Goal: Task Accomplishment & Management: Use online tool/utility

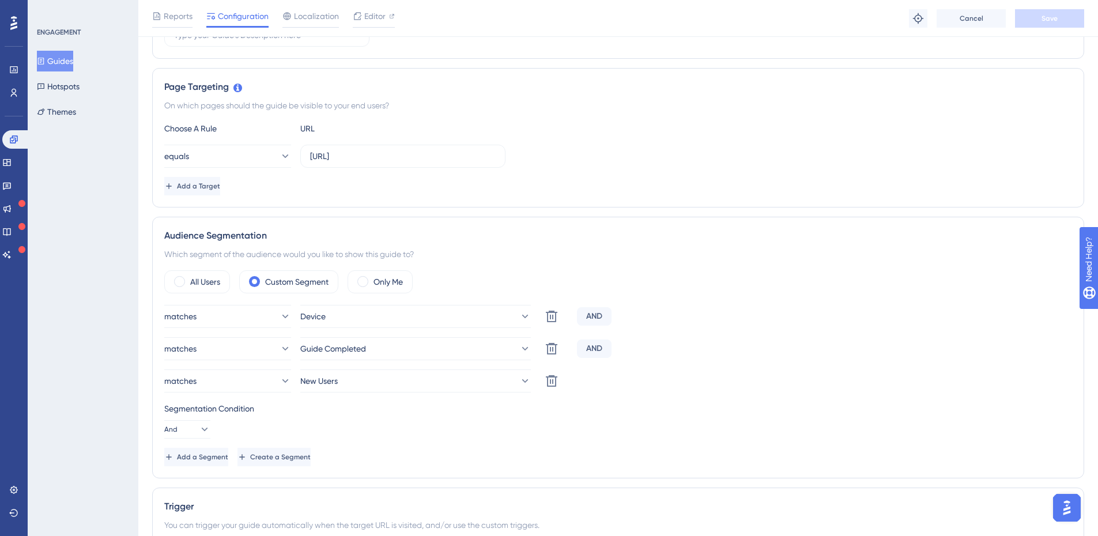
scroll to position [288, 0]
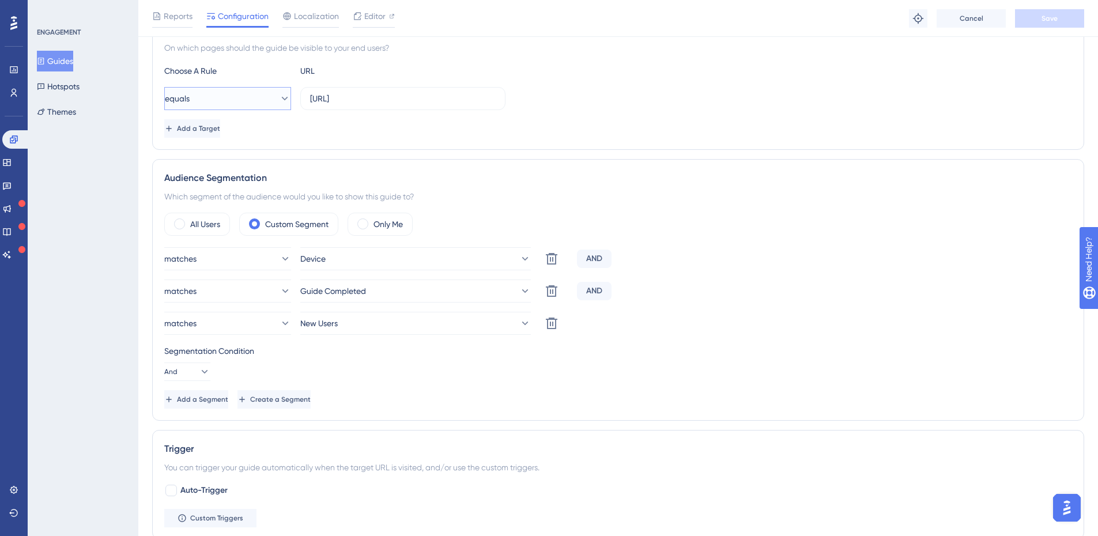
click at [279, 101] on icon at bounding box center [285, 99] width 12 height 12
click at [365, 122] on div "Add a Target" at bounding box center [618, 128] width 908 height 18
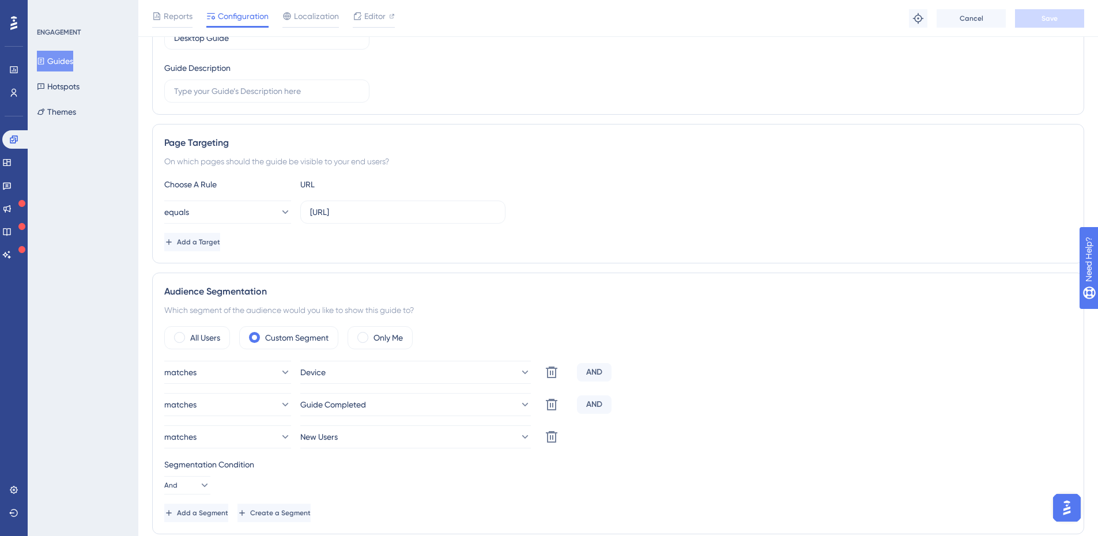
scroll to position [115, 0]
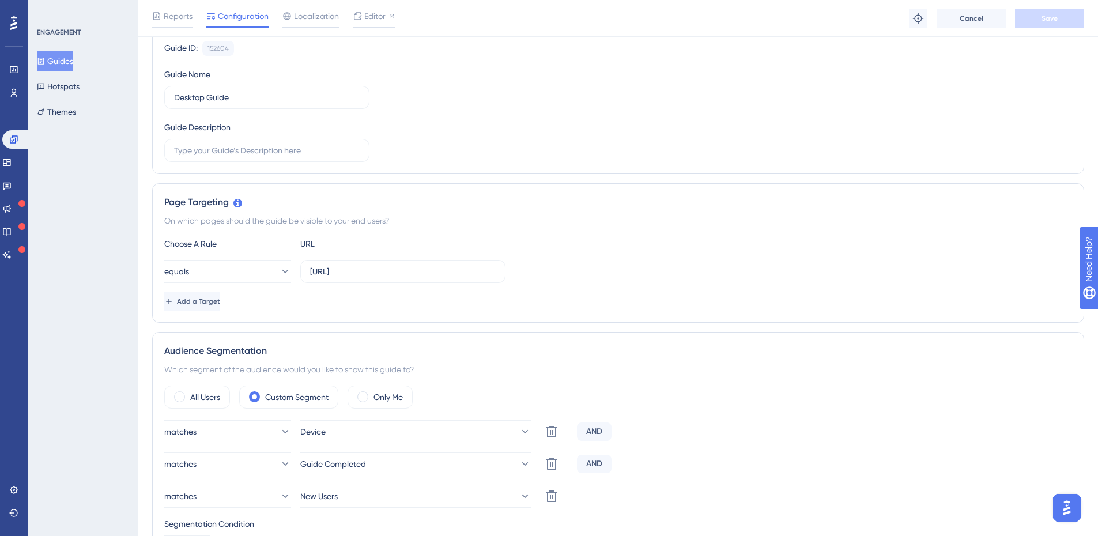
drag, startPoint x: 208, startPoint y: 221, endPoint x: 395, endPoint y: 221, distance: 187.3
click at [395, 221] on div "On which pages should the guide be visible to your end users?" at bounding box center [618, 221] width 908 height 14
drag, startPoint x: 415, startPoint y: 224, endPoint x: 134, endPoint y: 221, distance: 281.3
click at [138, 221] on div "Performance Users Engagement Widgets Feedback Product Updates Knowledge Base AI…" at bounding box center [618, 525] width 960 height 1281
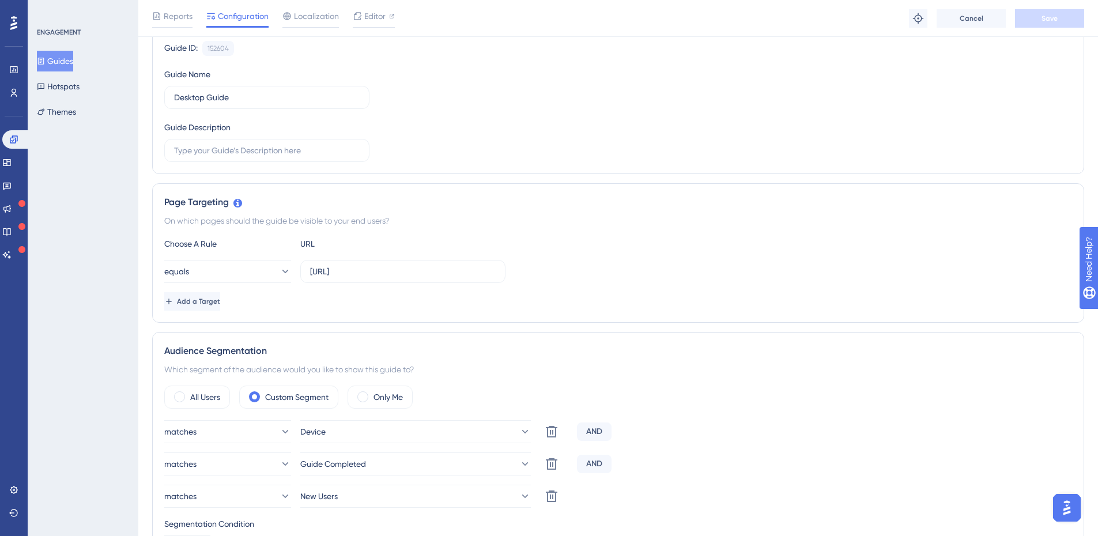
click at [134, 221] on div "ENGAGEMENT Guides Hotspots Themes" at bounding box center [83, 268] width 111 height 536
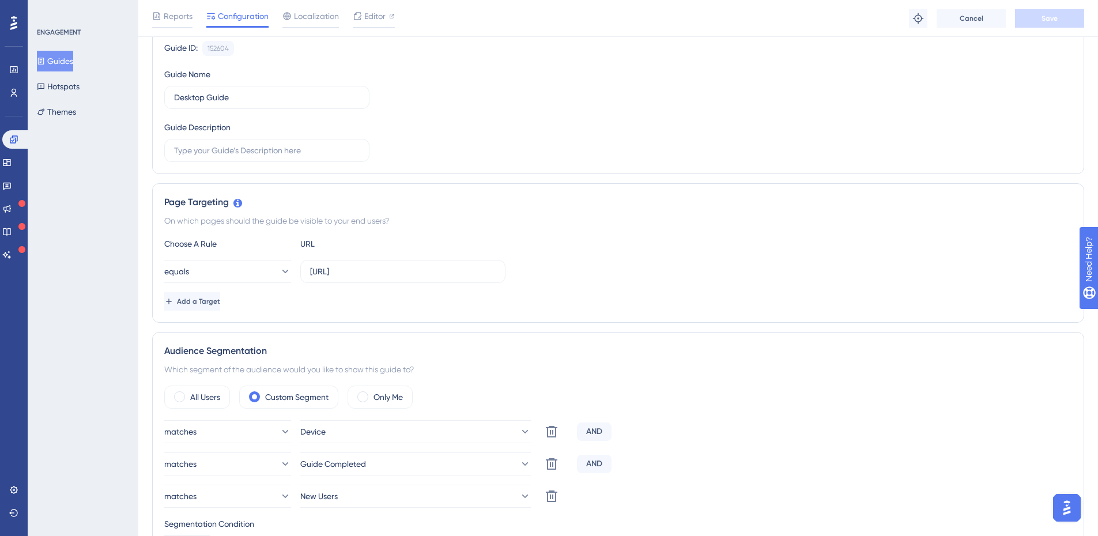
click at [220, 291] on div "Choose A Rule URL equals [URL] Add a Target" at bounding box center [618, 274] width 908 height 74
click at [220, 292] on div "Choose A Rule URL equals [URL] Add a Target" at bounding box center [618, 274] width 908 height 74
click at [222, 293] on button "Add a Target" at bounding box center [193, 301] width 58 height 18
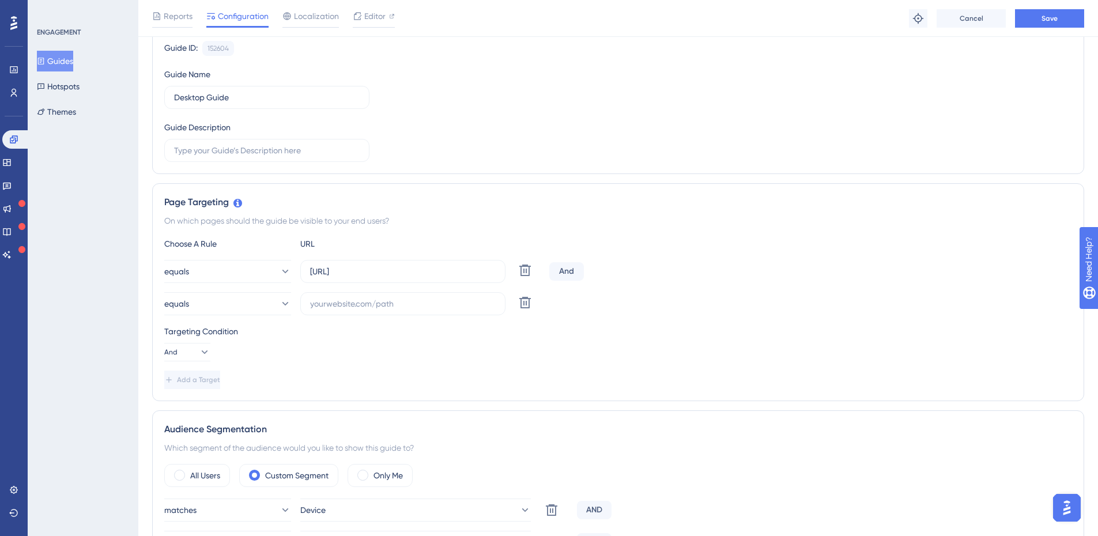
click at [327, 333] on div "Targeting Condition" at bounding box center [618, 332] width 908 height 14
click at [537, 306] on div "equals Delete" at bounding box center [354, 303] width 380 height 23
click at [524, 306] on icon at bounding box center [525, 303] width 14 height 14
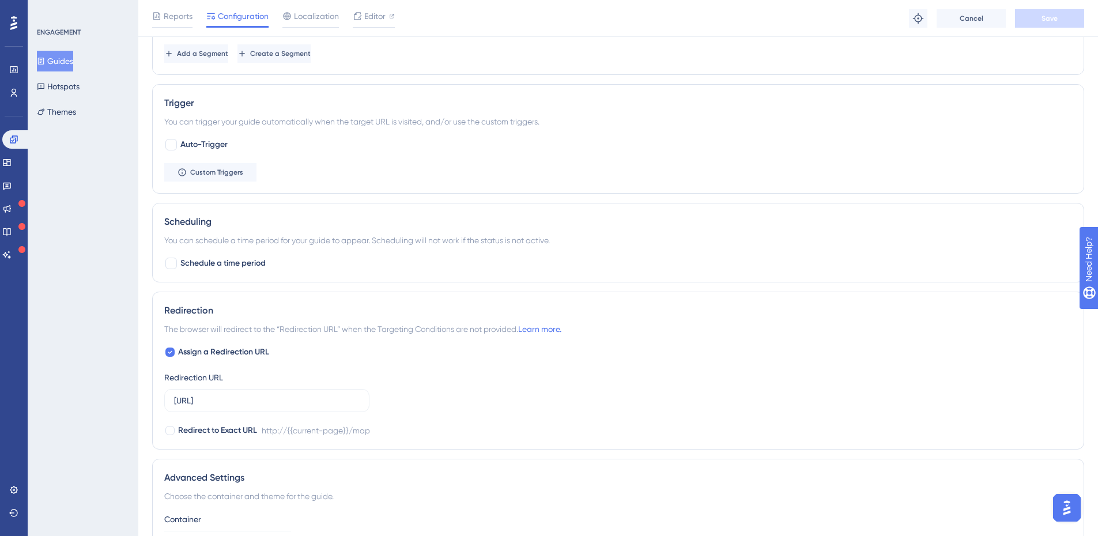
scroll to position [763, 0]
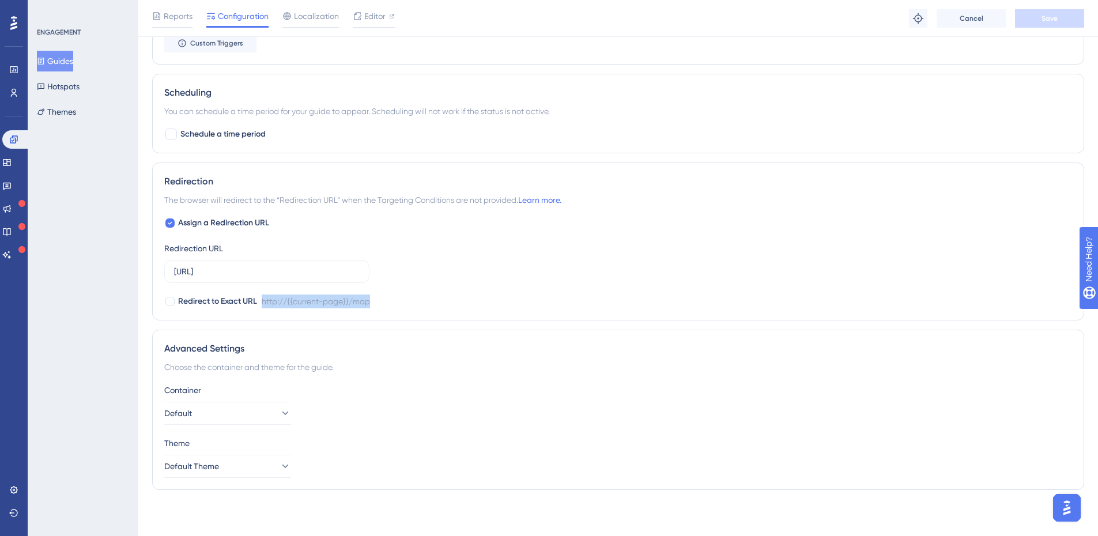
drag, startPoint x: 367, startPoint y: 302, endPoint x: 259, endPoint y: 297, distance: 107.9
click at [259, 297] on div "Redirect to Exact URL http://{{current-page}}/map" at bounding box center [618, 302] width 908 height 14
drag, startPoint x: 258, startPoint y: 297, endPoint x: 405, endPoint y: 299, distance: 147.0
click at [405, 299] on div "Redirect to Exact URL http://{{current-page}}/map" at bounding box center [618, 302] width 908 height 14
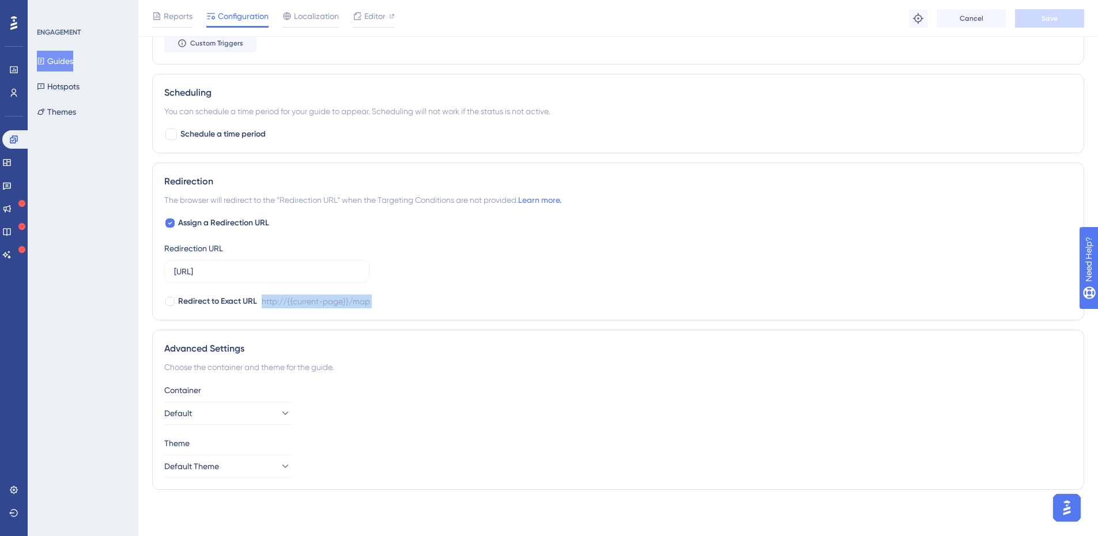
click at [405, 299] on div "Redirect to Exact URL http://{{current-page}}/map" at bounding box center [618, 302] width 908 height 14
click at [167, 223] on div at bounding box center [169, 222] width 9 height 9
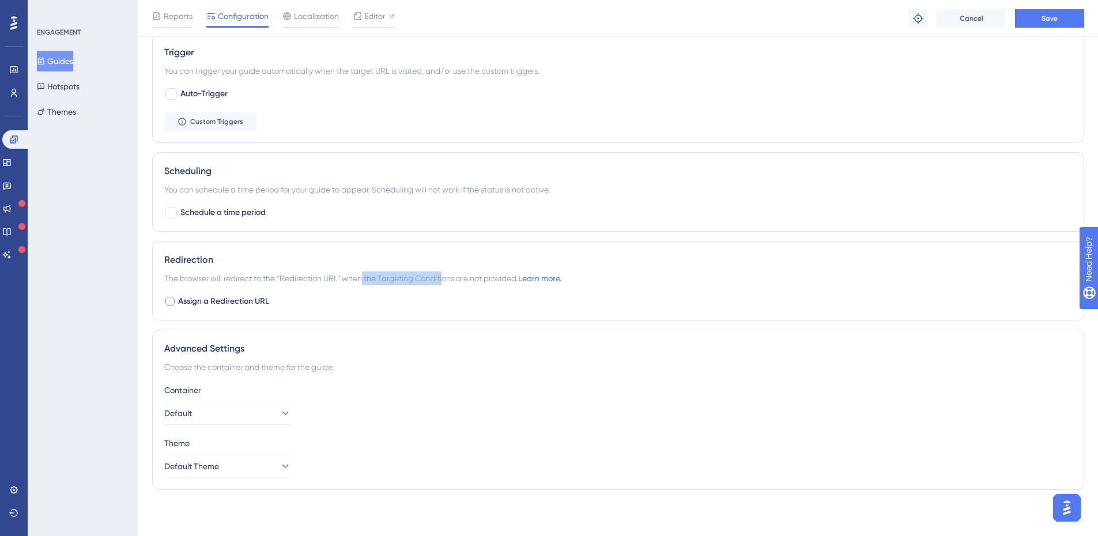
drag, startPoint x: 376, startPoint y: 277, endPoint x: 446, endPoint y: 276, distance: 70.3
click at [446, 276] on span "The browser will redirect to the “Redirection URL” when the Targeting Condition…" at bounding box center [362, 278] width 397 height 14
drag, startPoint x: 489, startPoint y: 281, endPoint x: 353, endPoint y: 278, distance: 136.1
click at [353, 278] on span "The browser will redirect to the “Redirection URL” when the Targeting Condition…" at bounding box center [362, 278] width 397 height 14
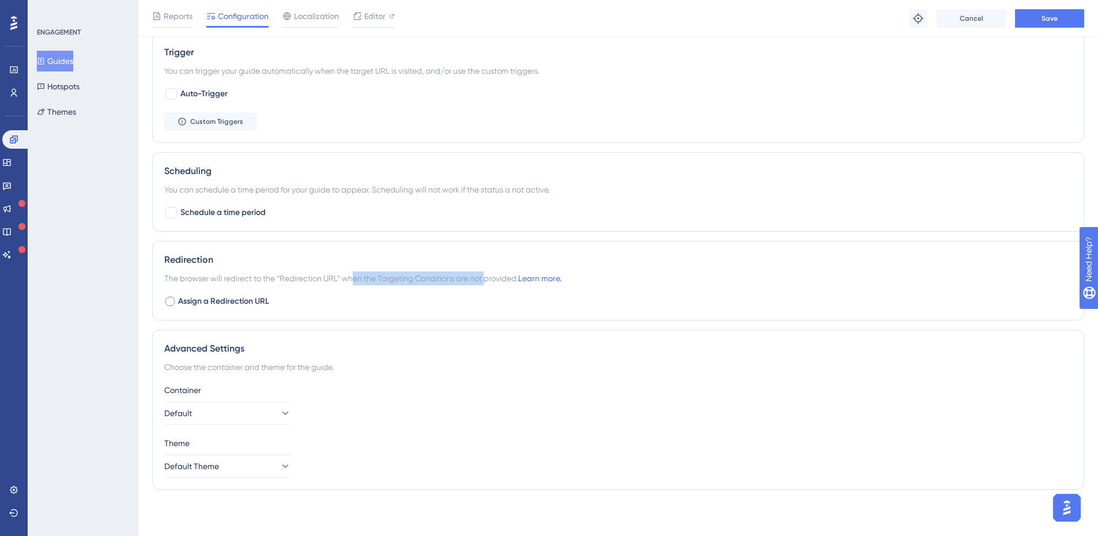
click at [353, 278] on span "The browser will redirect to the “Redirection URL” when the Targeting Condition…" at bounding box center [362, 278] width 397 height 14
drag, startPoint x: 353, startPoint y: 278, endPoint x: 464, endPoint y: 279, distance: 110.7
click at [464, 279] on span "The browser will redirect to the “Redirection URL” when the Targeting Condition…" at bounding box center [362, 278] width 397 height 14
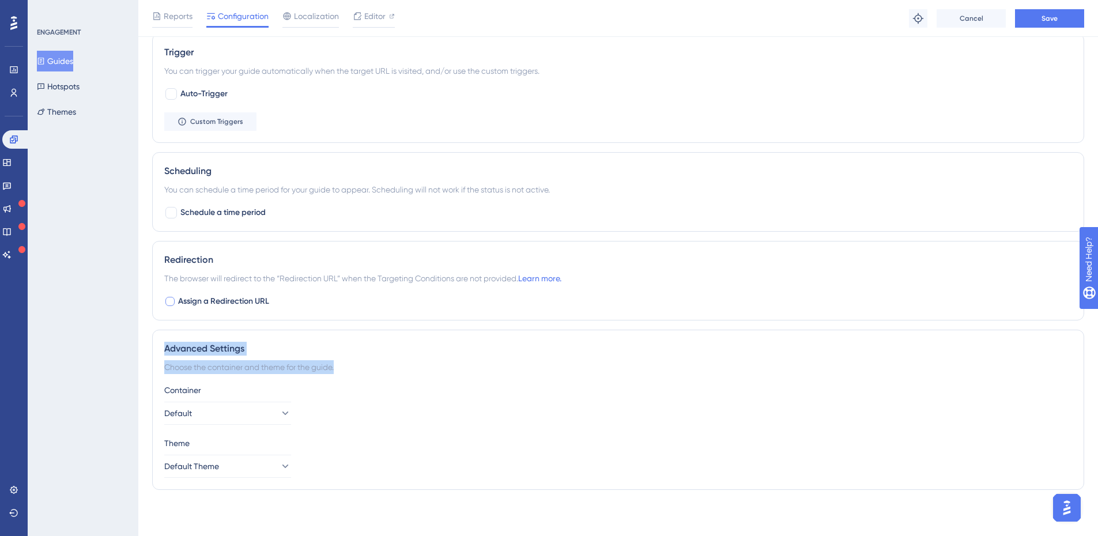
drag, startPoint x: 188, startPoint y: 352, endPoint x: 366, endPoint y: 362, distance: 178.4
click at [366, 362] on div "Advanced Settings Choose the container and theme for the guide. Container Defau…" at bounding box center [618, 410] width 932 height 160
click at [366, 362] on div "Choose the container and theme for the guide." at bounding box center [618, 367] width 908 height 14
click at [170, 303] on div at bounding box center [169, 301] width 9 height 9
checkbox input "true"
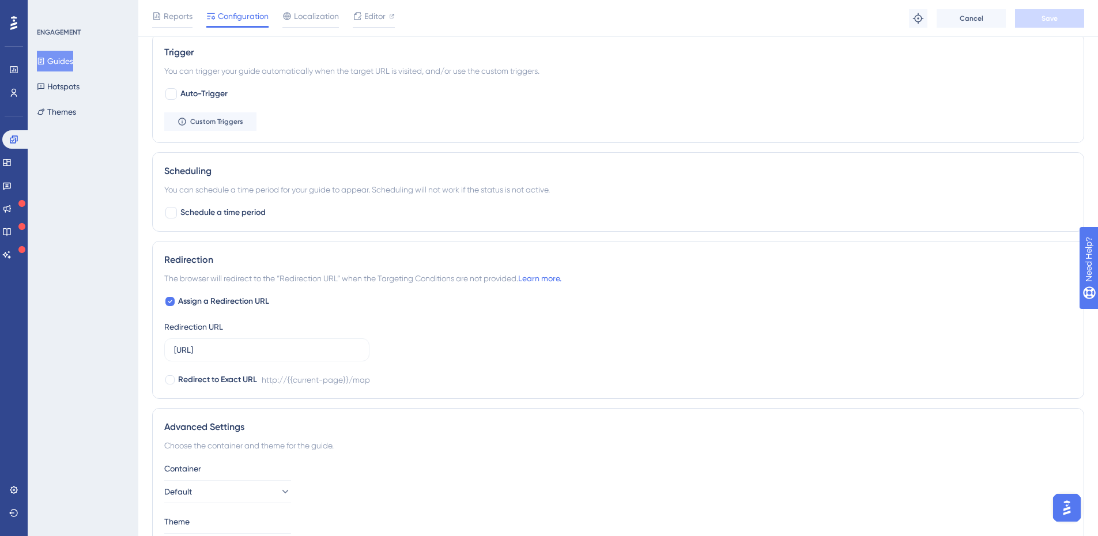
click at [370, 316] on div "Assign a Redirection URL Redirection URL [URL] Redirect to Exact URL http://{{c…" at bounding box center [618, 341] width 908 height 92
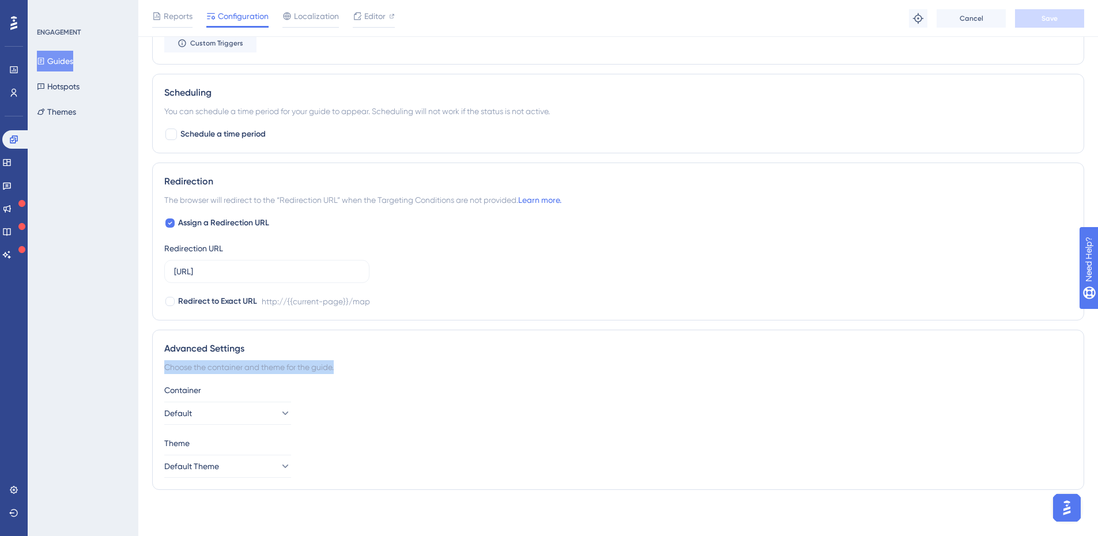
drag, startPoint x: 350, startPoint y: 363, endPoint x: 157, endPoint y: 362, distance: 193.1
click at [157, 363] on div "Advanced Settings Choose the container and theme for the guide. Container Defau…" at bounding box center [618, 410] width 932 height 160
click at [157, 362] on div "Advanced Settings Choose the container and theme for the guide. Container Defau…" at bounding box center [618, 410] width 932 height 160
click at [221, 412] on button "Default" at bounding box center [227, 413] width 127 height 23
click at [322, 372] on div "Choose the container and theme for the guide." at bounding box center [618, 367] width 908 height 14
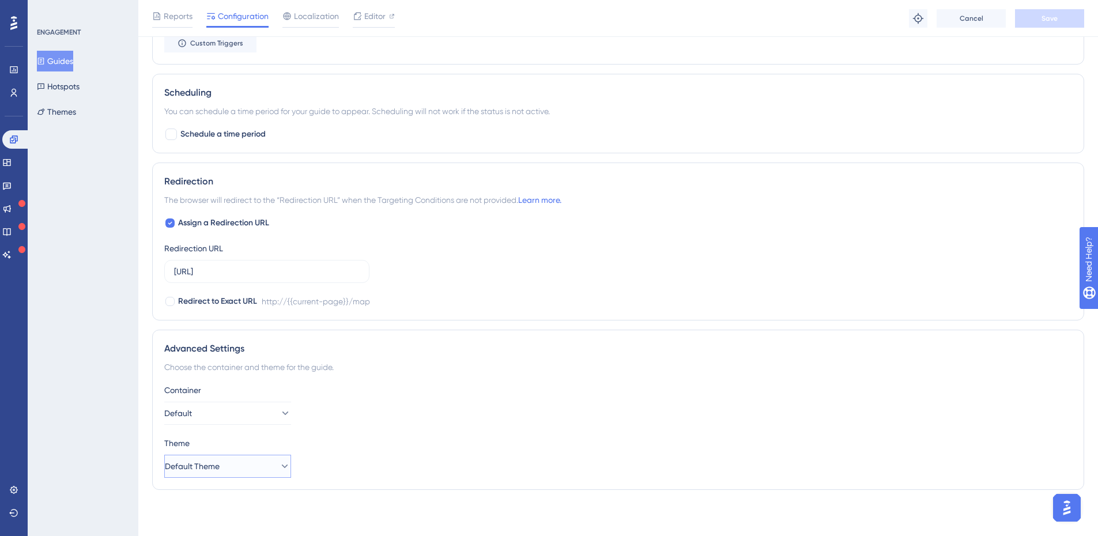
click at [266, 459] on button "Default Theme" at bounding box center [227, 466] width 127 height 23
click at [315, 444] on div "Theme" at bounding box center [618, 443] width 908 height 14
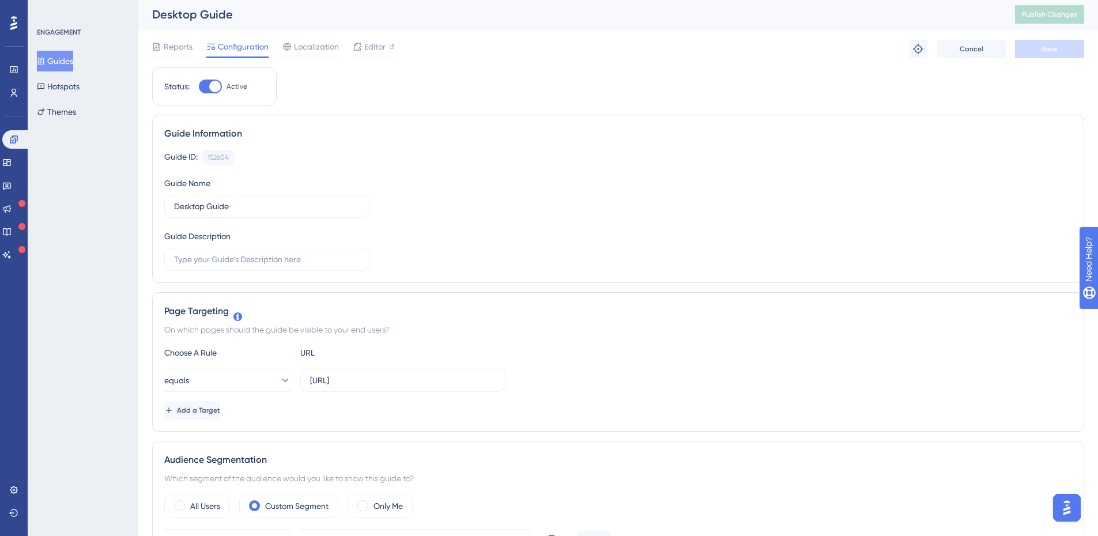
scroll to position [0, 0]
click at [91, 108] on div "Guides Hotspots Themes" at bounding box center [83, 86] width 93 height 71
click at [76, 108] on button "Themes" at bounding box center [56, 111] width 39 height 21
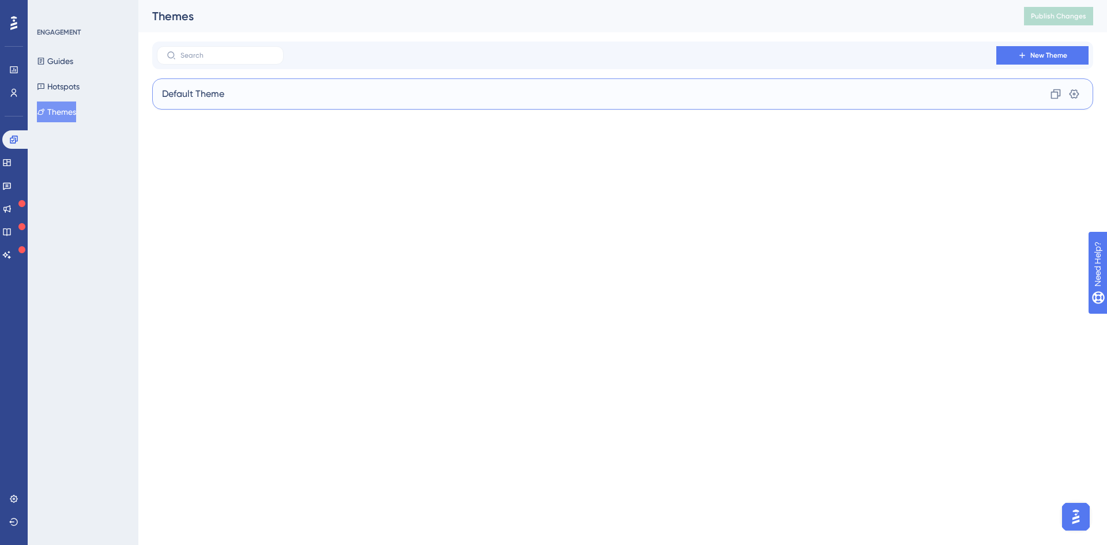
click at [295, 90] on div "Default Theme Clone Settings" at bounding box center [622, 93] width 941 height 31
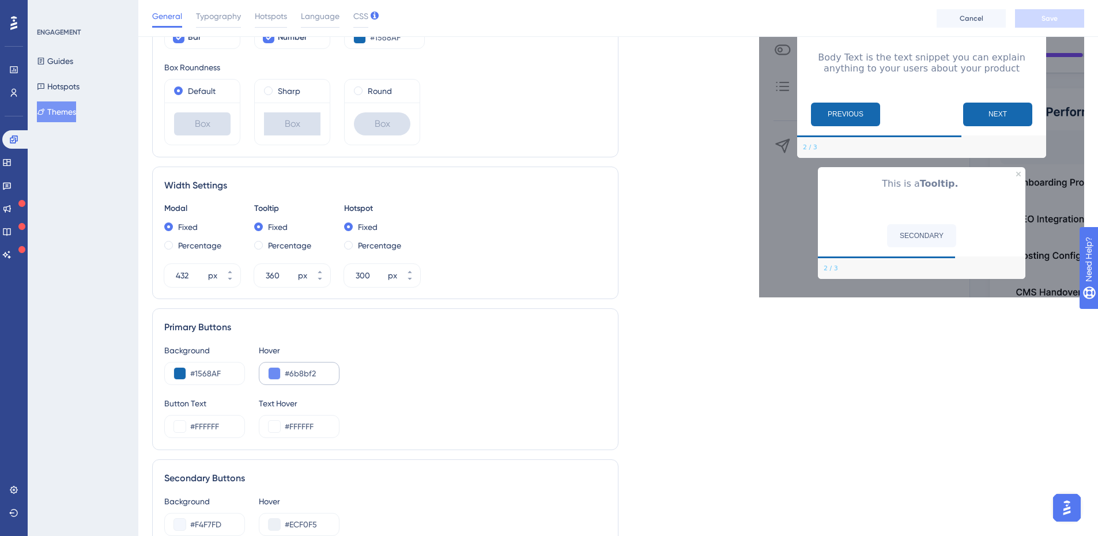
scroll to position [403, 0]
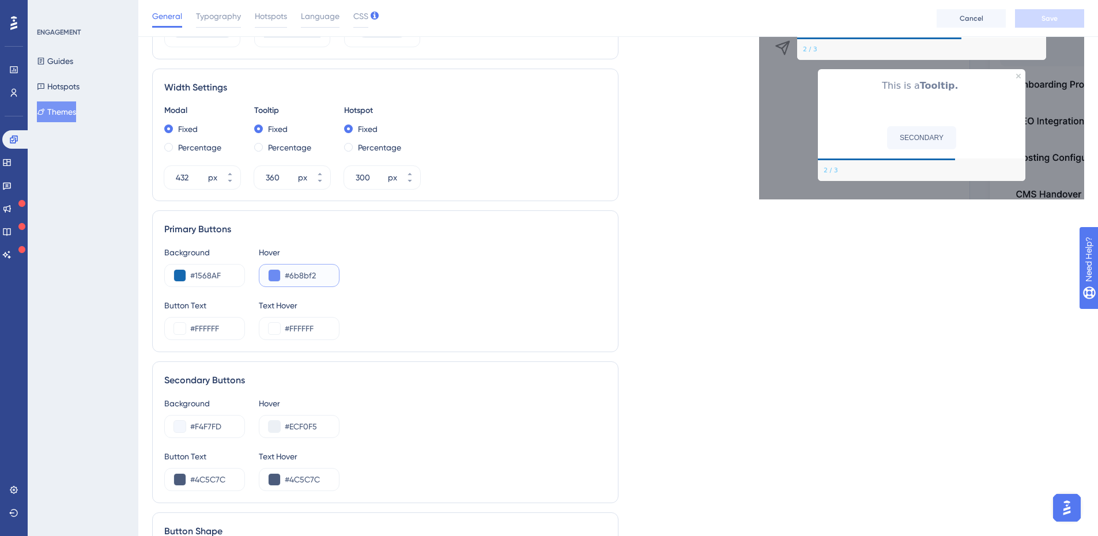
click at [322, 277] on input "#6b8bf2" at bounding box center [307, 276] width 45 height 14
drag, startPoint x: 322, startPoint y: 277, endPoint x: 282, endPoint y: 274, distance: 39.3
click at [282, 274] on div "#6b8bf2" at bounding box center [299, 275] width 81 height 23
paste input "0091D0"
type input "#0091D0"
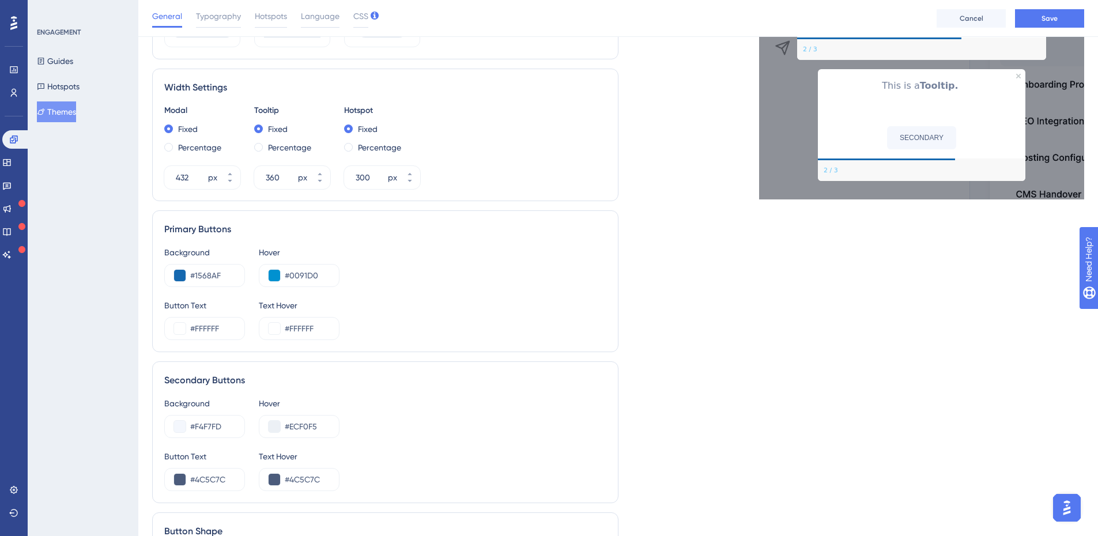
click at [420, 276] on div "Background #1568AF Hover #0091D0" at bounding box center [385, 267] width 442 height 42
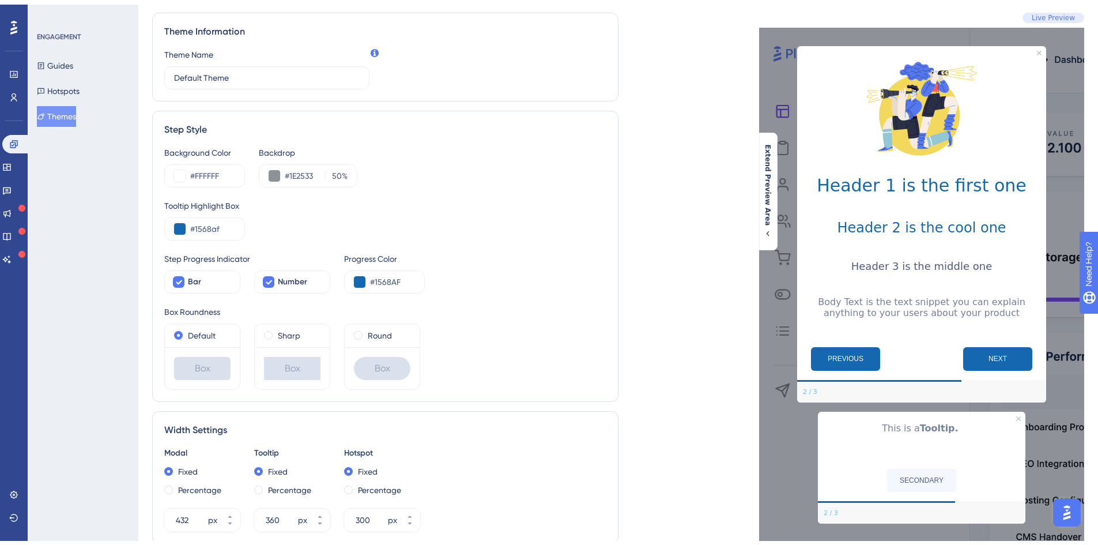
scroll to position [0, 0]
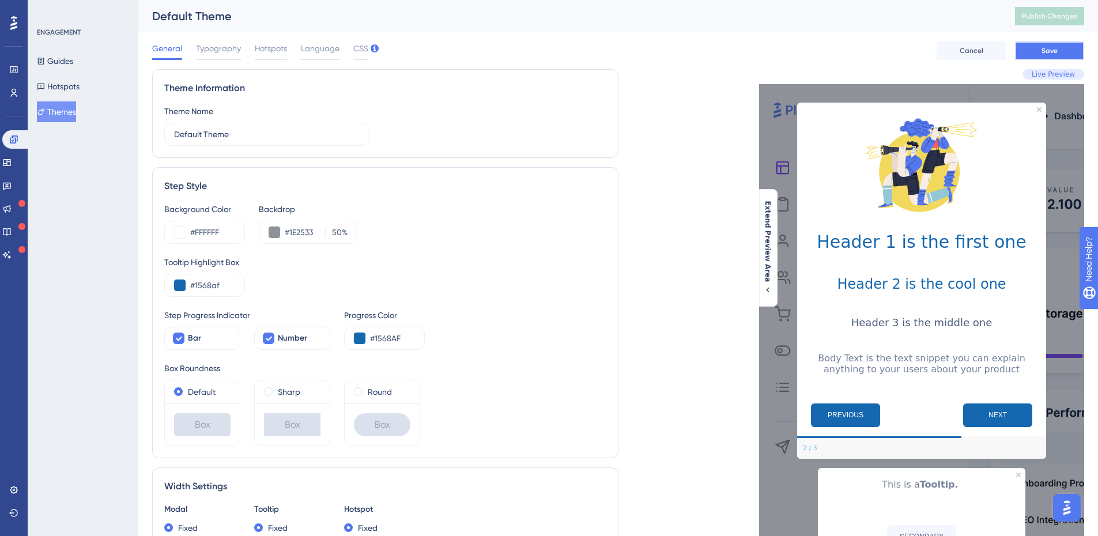
click at [1029, 46] on button "Save" at bounding box center [1049, 51] width 69 height 18
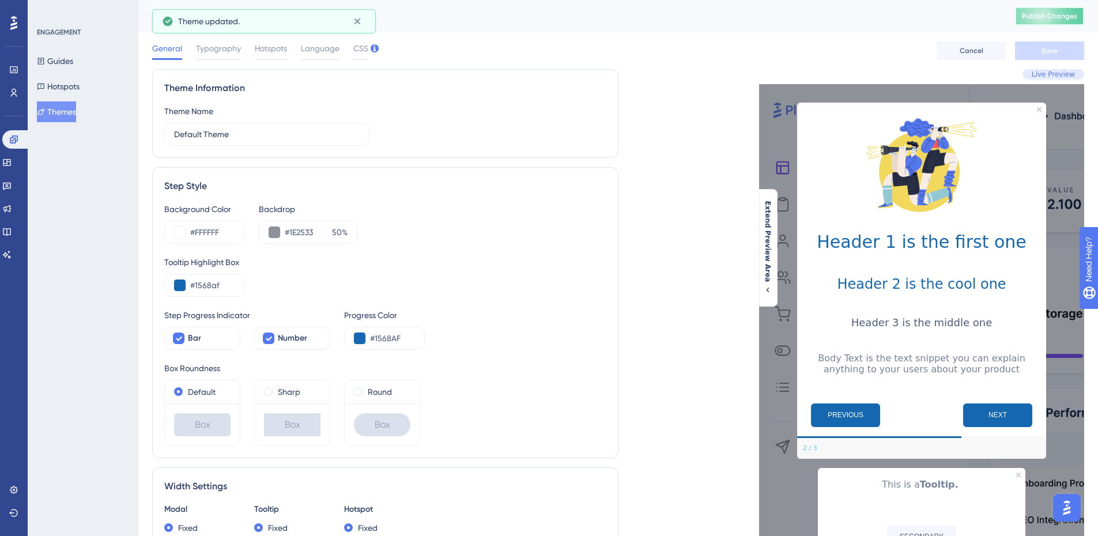
click at [1070, 12] on span "Publish Changes" at bounding box center [1049, 16] width 55 height 9
click at [357, 18] on icon at bounding box center [358, 22] width 12 height 12
click at [356, 19] on icon at bounding box center [358, 22] width 12 height 12
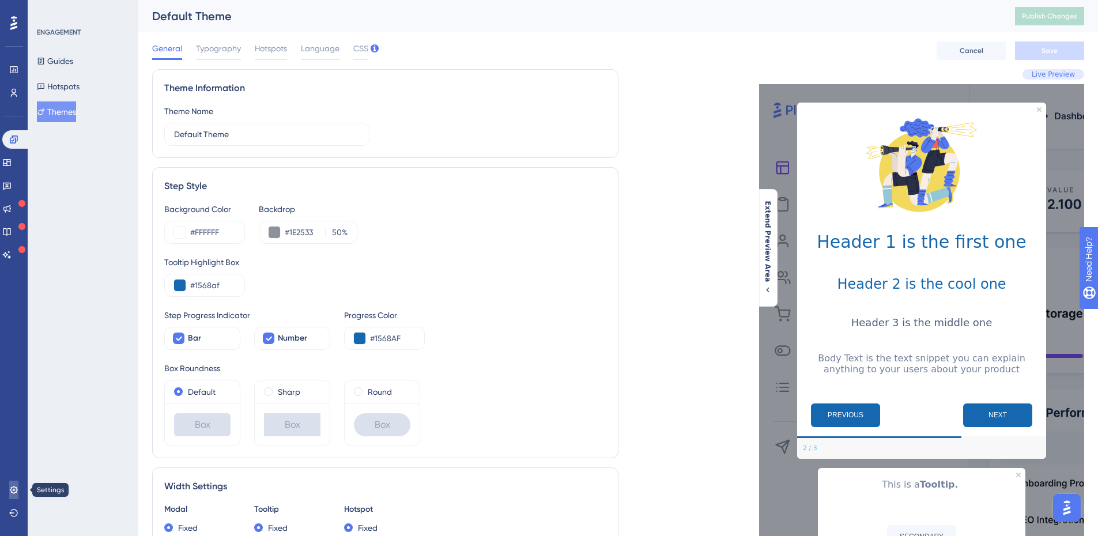
click at [18, 484] on link at bounding box center [13, 490] width 9 height 18
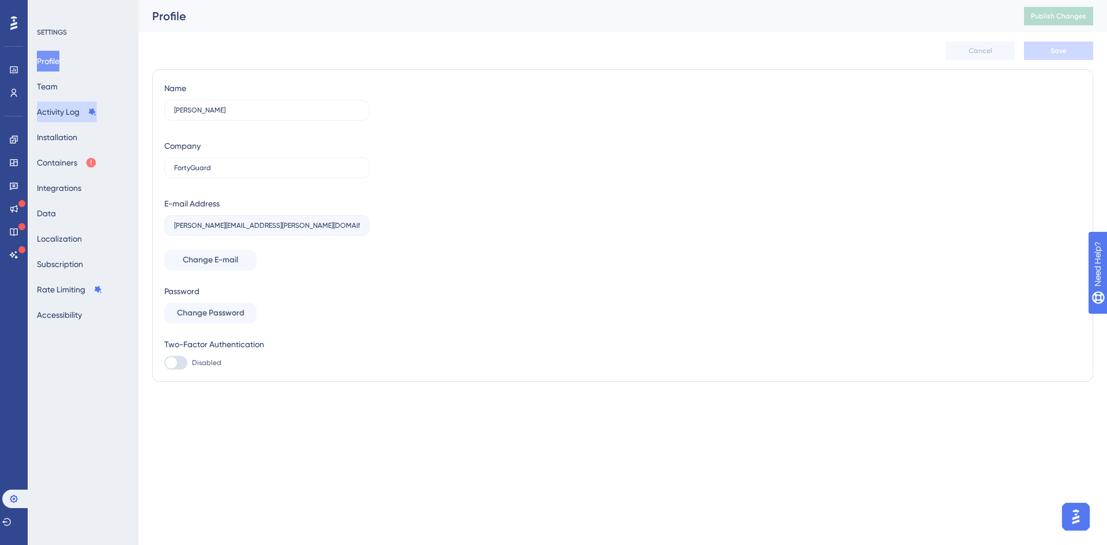
click at [73, 110] on button "Activity Log" at bounding box center [67, 111] width 60 height 21
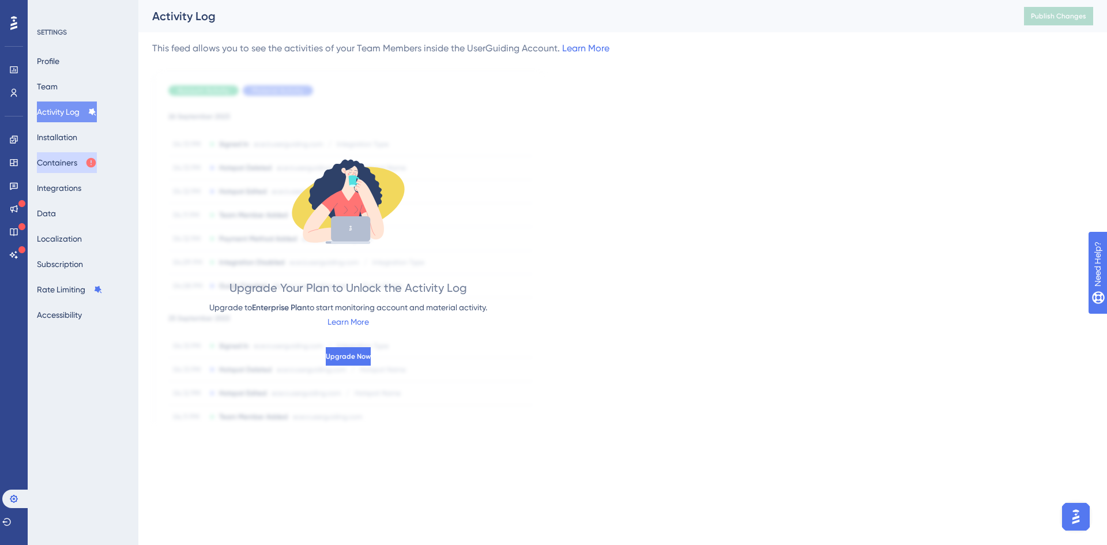
click at [75, 159] on button "Containers" at bounding box center [67, 162] width 60 height 21
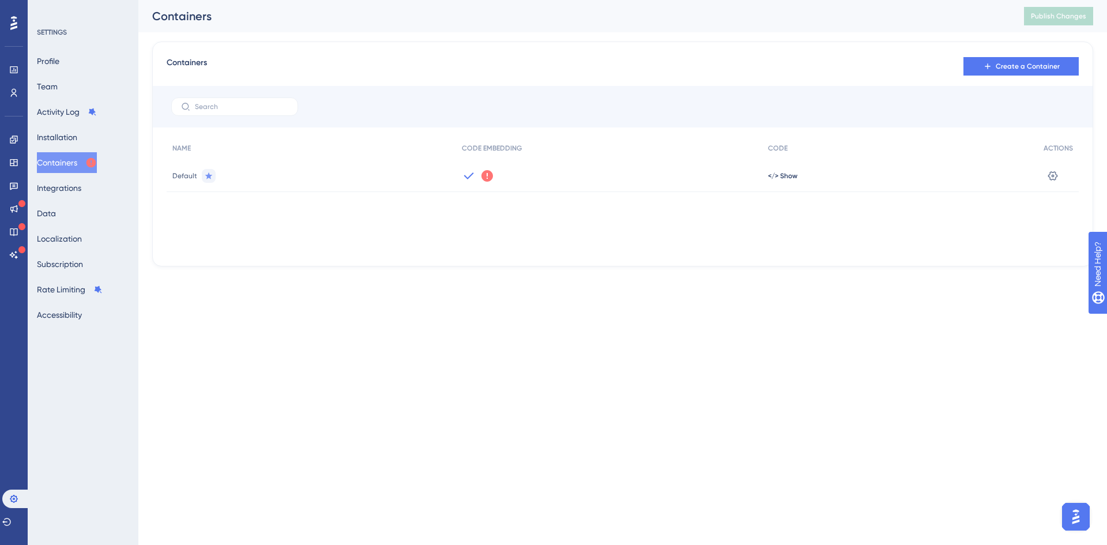
click at [485, 174] on icon at bounding box center [487, 176] width 12 height 12
click at [568, 222] on span "Got It" at bounding box center [563, 221] width 18 height 9
click at [9, 63] on link at bounding box center [13, 70] width 9 height 18
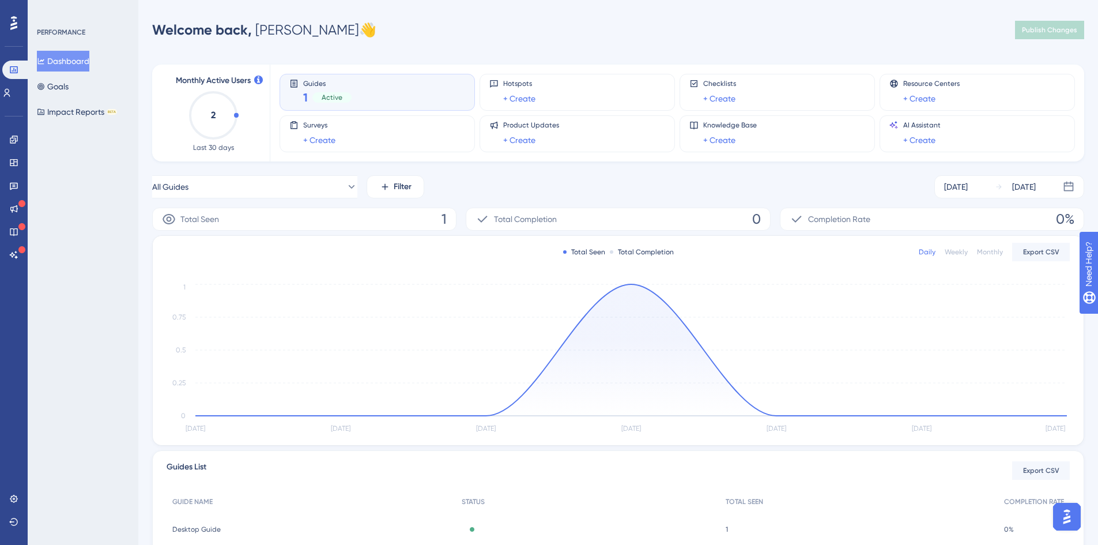
click at [236, 115] on circle at bounding box center [213, 115] width 46 height 46
click at [254, 82] on div "Monthly Active Users 2 Last 30 days" at bounding box center [213, 113] width 85 height 78
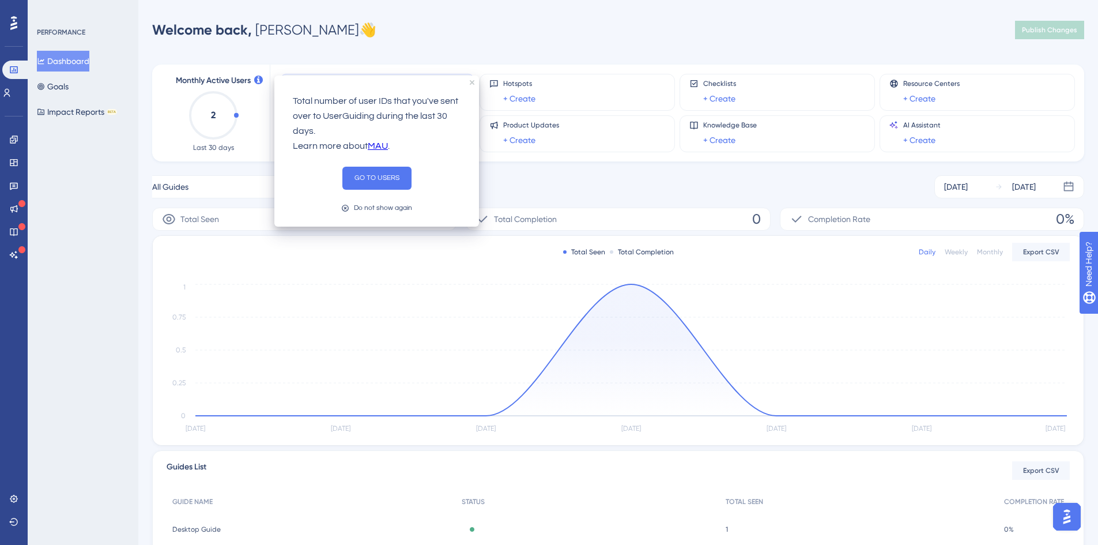
click at [255, 81] on icon at bounding box center [258, 80] width 9 height 9
click at [370, 178] on button "GO TO USERS" at bounding box center [376, 178] width 69 height 23
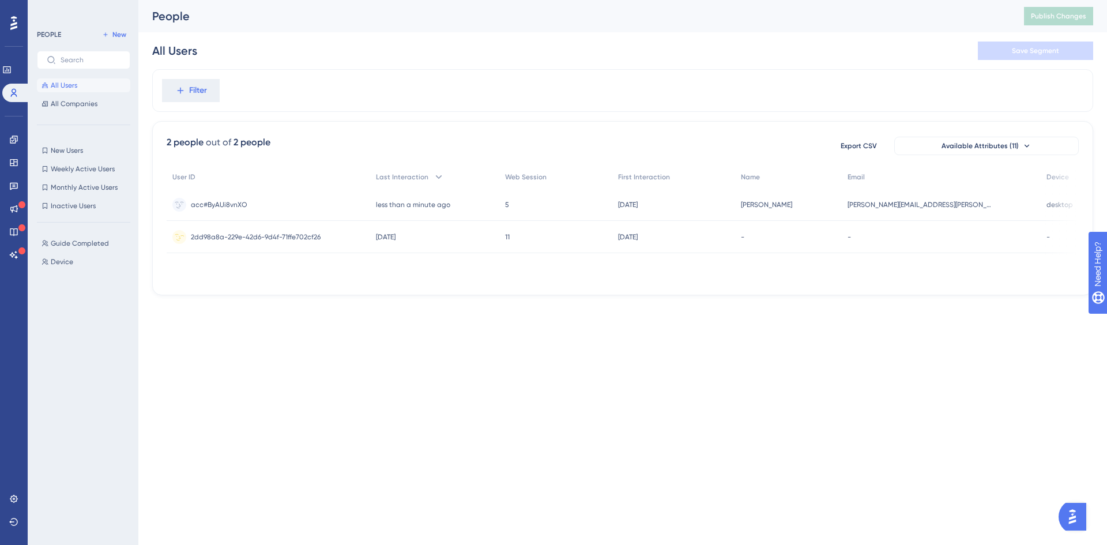
click at [965, 232] on div "-" at bounding box center [941, 237] width 199 height 32
drag, startPoint x: 507, startPoint y: 277, endPoint x: 407, endPoint y: 278, distance: 100.3
click at [408, 278] on div "User ID Last Interaction Web Session First Interaction Name Email Device acc#By…" at bounding box center [623, 222] width 912 height 115
drag, startPoint x: 405, startPoint y: 277, endPoint x: 390, endPoint y: 283, distance: 16.6
click at [390, 283] on div "2 people out of 2 people Export CSV Available Attributes (11) User ID Last Inte…" at bounding box center [622, 208] width 941 height 174
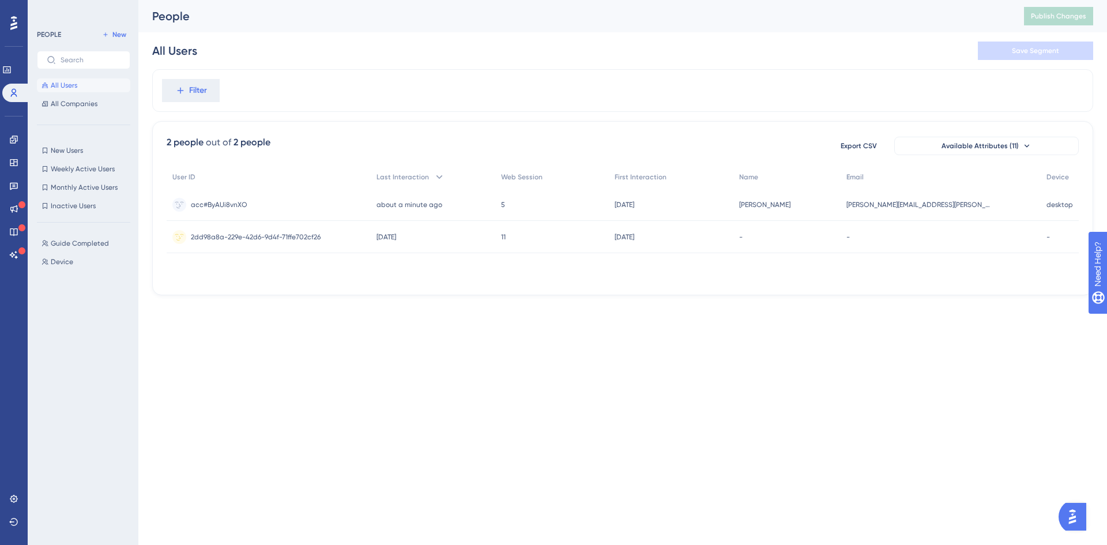
click at [389, 276] on div "User ID Last Interaction Web Session First Interaction Name Email Device acc#By…" at bounding box center [623, 222] width 912 height 115
click at [928, 159] on div "2 people out of 2 people Export CSV Available Attributes (11) User ID Last Inte…" at bounding box center [622, 208] width 941 height 174
click at [932, 144] on button "Available Attributes (11)" at bounding box center [986, 146] width 184 height 18
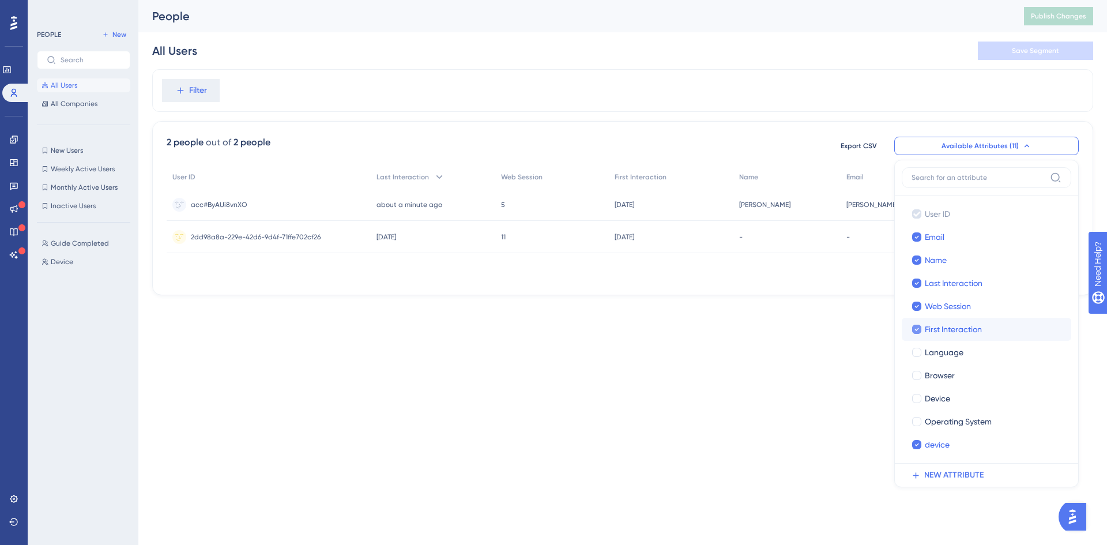
click at [919, 326] on div at bounding box center [916, 329] width 9 height 9
checkbox input "false"
click at [817, 0] on html "Performance Users Engagement Widgets Feedback Product Updates Knowledge Base AI…" at bounding box center [553, 0] width 1107 height 0
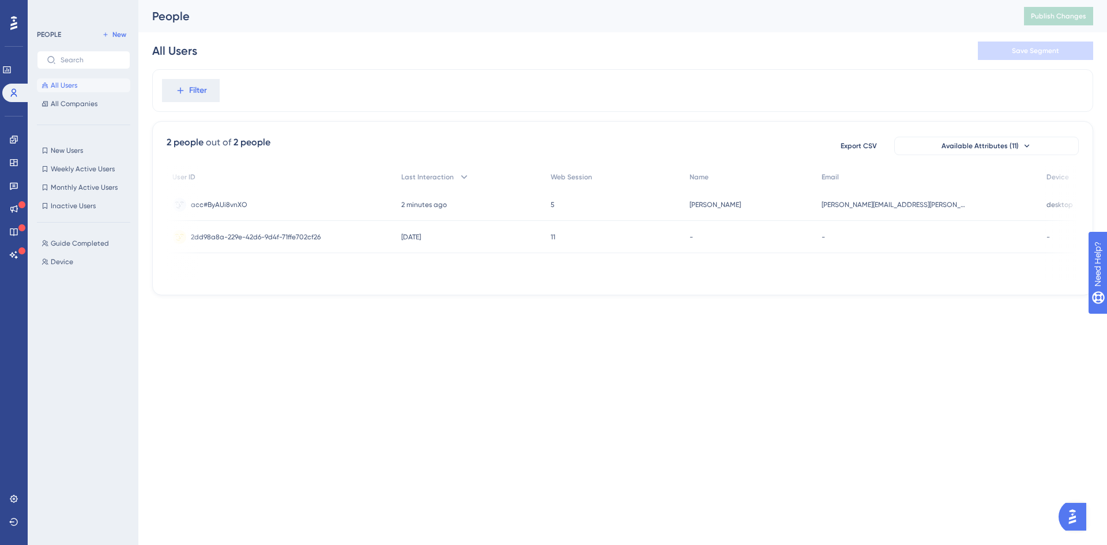
scroll to position [0, 2]
drag, startPoint x: 907, startPoint y: 277, endPoint x: 719, endPoint y: 276, distance: 187.9
click at [719, 276] on div "User ID Last Interaction Web Session Name Email Device acc#ByAUi8vnXO acc#ByAUi…" at bounding box center [623, 222] width 912 height 115
drag, startPoint x: 719, startPoint y: 276, endPoint x: 792, endPoint y: 277, distance: 72.6
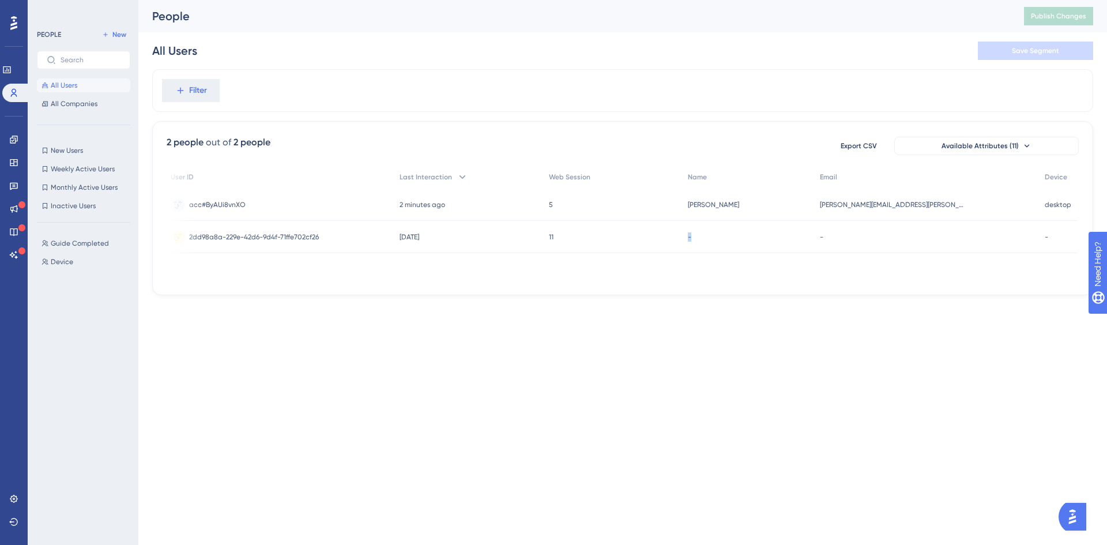
click at [794, 277] on div "User ID Last Interaction Web Session Name Email Device acc#ByAUi8vnXO acc#ByAUi…" at bounding box center [623, 222] width 912 height 115
drag, startPoint x: 792, startPoint y: 277, endPoint x: 696, endPoint y: 276, distance: 96.3
click at [695, 276] on div "User ID Last Interaction Web Session Name Email Device acc#ByAUi8vnXO acc#ByAUi…" at bounding box center [623, 222] width 912 height 115
drag, startPoint x: 700, startPoint y: 275, endPoint x: 766, endPoint y: 277, distance: 66.3
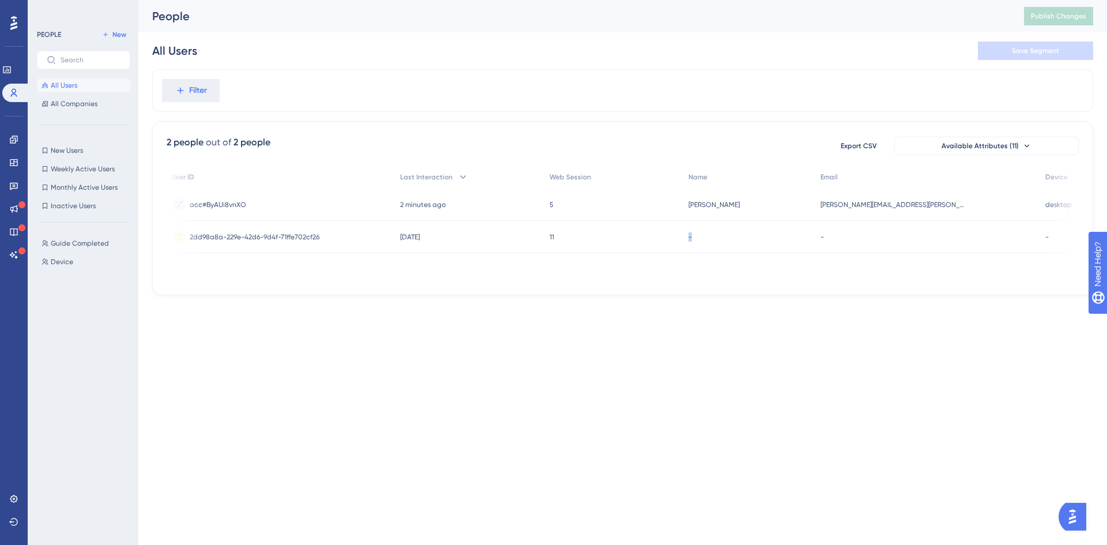
click at [766, 277] on div "User ID Last Interaction Web Session Name Email Device acc#ByAUi8vnXO acc#ByAUi…" at bounding box center [623, 222] width 912 height 115
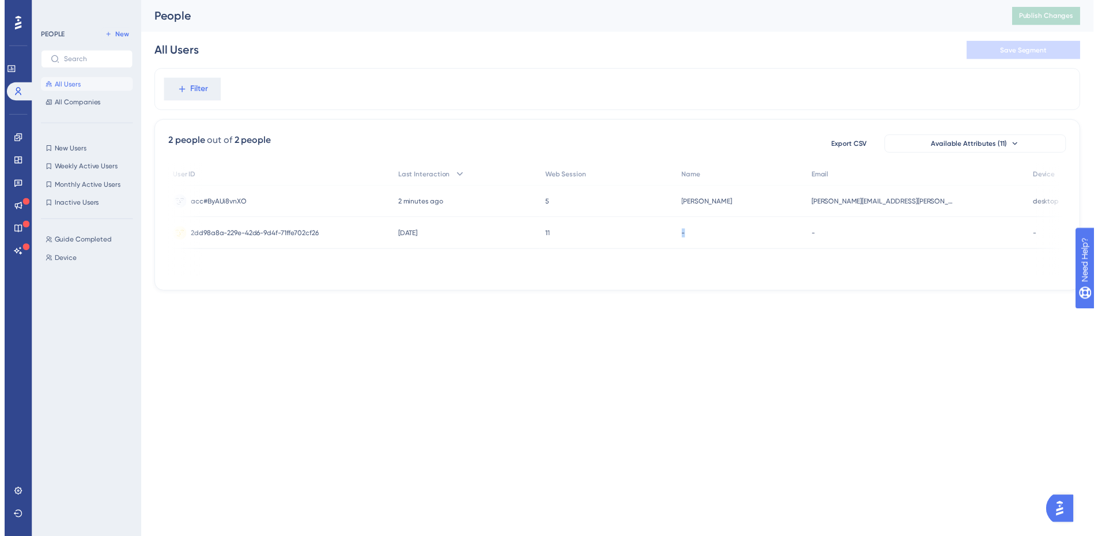
scroll to position [0, 0]
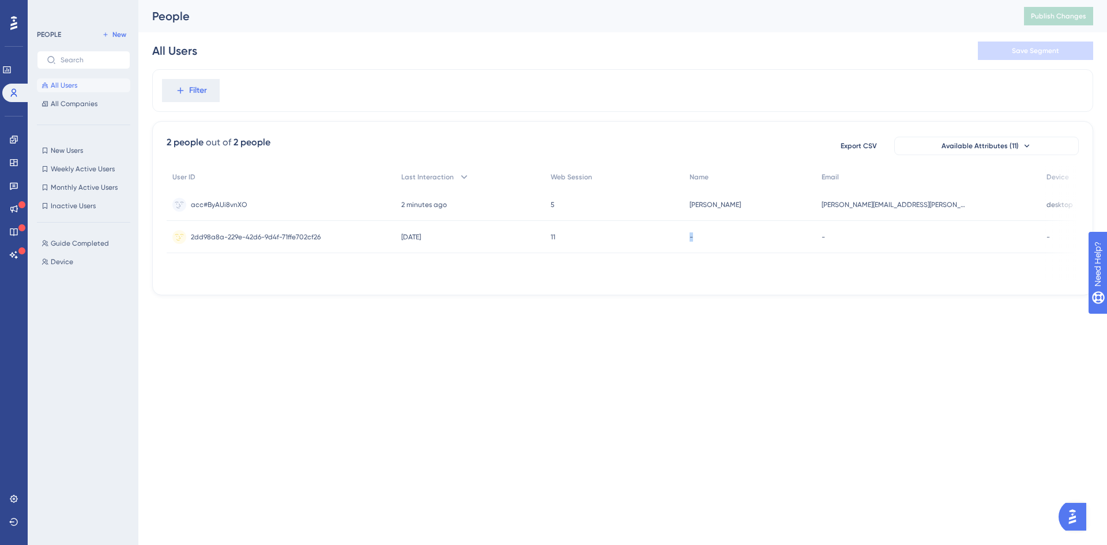
drag, startPoint x: 726, startPoint y: 276, endPoint x: 535, endPoint y: 276, distance: 191.4
click at [535, 276] on div "User ID Last Interaction Web Session Name Email Device acc#ByAUi8vnXO acc#ByAUi…" at bounding box center [623, 222] width 912 height 115
click at [744, 325] on div "Performance Users Engagement Widgets Feedback Product Updates Knowledge Base AI…" at bounding box center [553, 166] width 1107 height 332
click at [16, 133] on link at bounding box center [13, 139] width 9 height 18
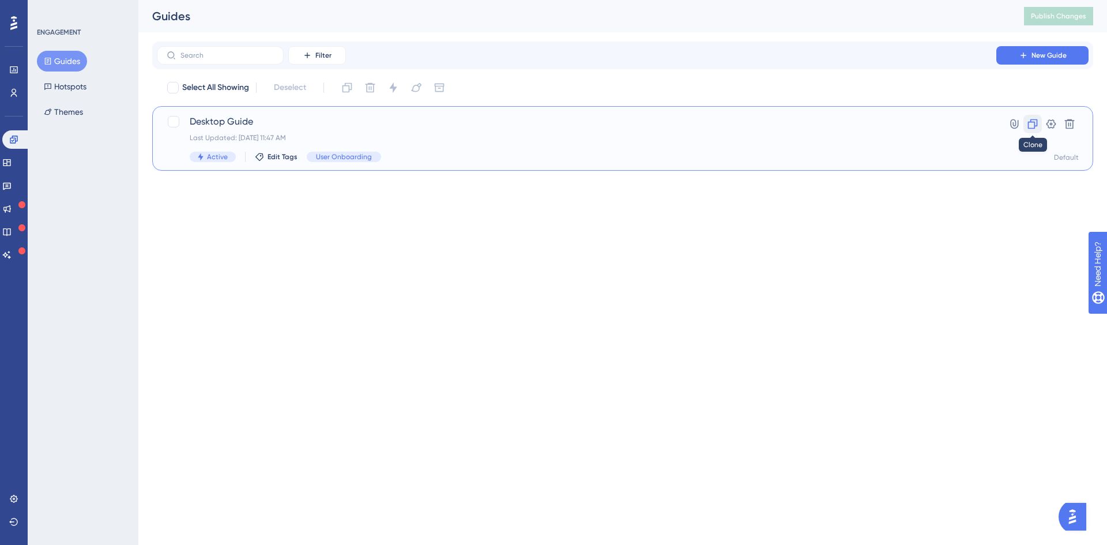
click at [1035, 123] on icon at bounding box center [1033, 124] width 10 height 10
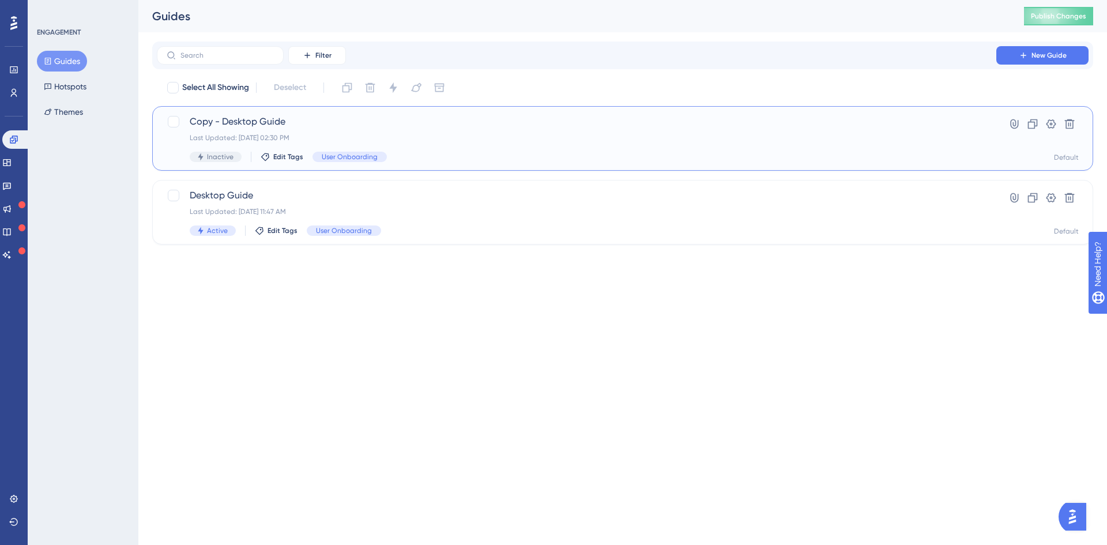
click at [308, 123] on span "Copy - Desktop Guide" at bounding box center [577, 122] width 774 height 14
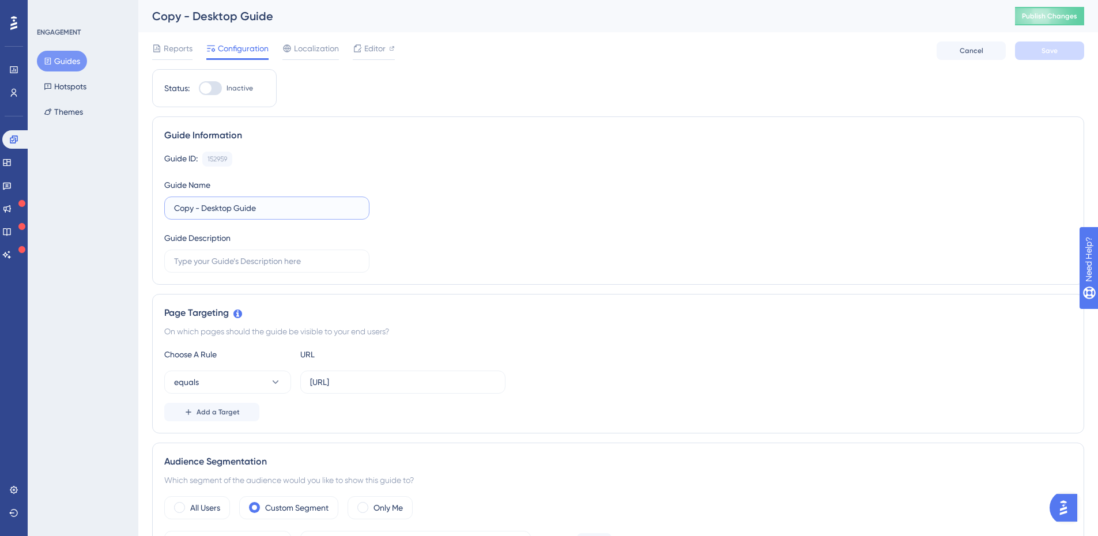
drag, startPoint x: 291, startPoint y: 212, endPoint x: 168, endPoint y: 208, distance: 122.8
click at [168, 208] on label "Copy - Desktop Guide" at bounding box center [266, 208] width 205 height 23
type input "Mobile Guide"
click at [401, 219] on div "Guide ID: 152959 Copy Guide Name Mobile Guide Guide Description" at bounding box center [618, 212] width 908 height 121
click at [1034, 55] on button "Save" at bounding box center [1049, 51] width 69 height 18
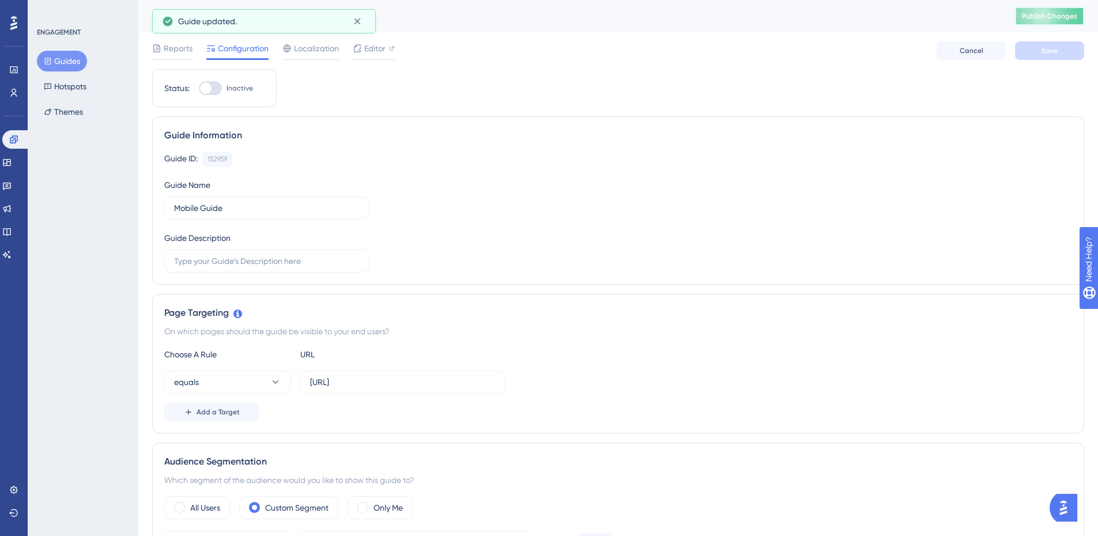
click at [1038, 19] on span "Publish Changes" at bounding box center [1049, 16] width 55 height 9
click at [360, 21] on icon at bounding box center [358, 22] width 12 height 12
click at [369, 52] on span "Editor" at bounding box center [374, 49] width 21 height 14
